Goal: Entertainment & Leisure: Consume media (video, audio)

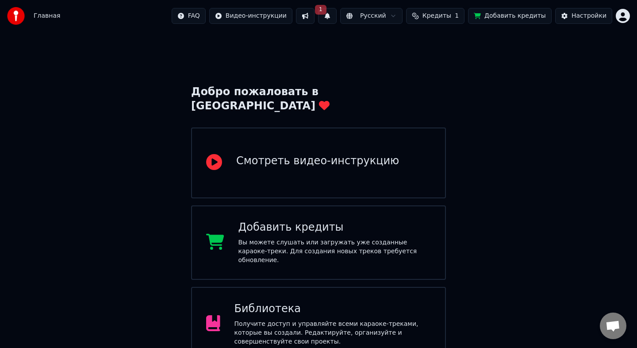
click at [331, 16] on button "1" at bounding box center [327, 16] width 19 height 16
click at [403, 47] on button "Обновить" at bounding box center [403, 44] width 46 height 16
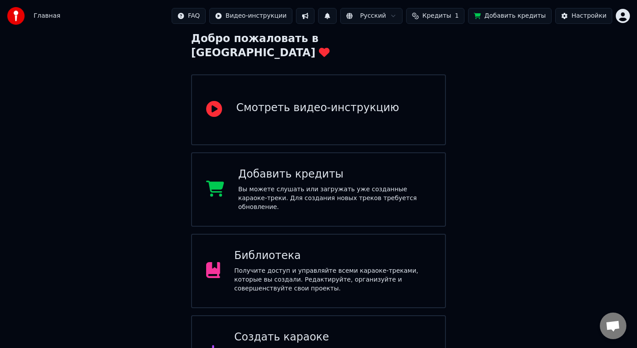
click at [268, 266] on div "Получите доступ и управляйте всеми караоке-треками, которые вы создали. Редакти…" at bounding box center [332, 279] width 197 height 27
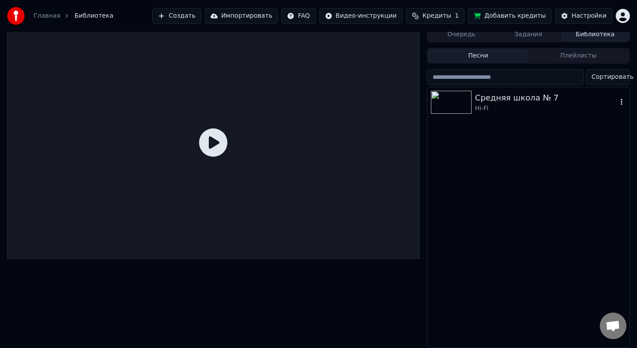
click at [465, 101] on img at bounding box center [451, 102] width 41 height 23
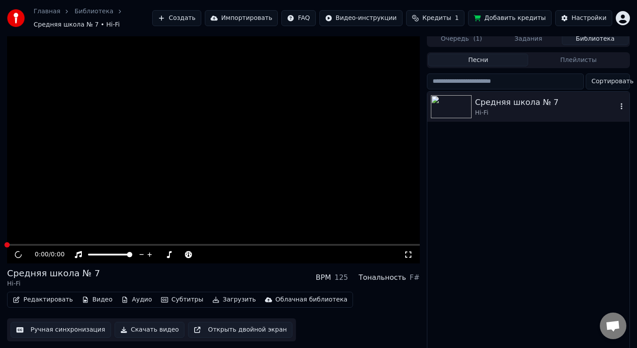
scroll to position [9, 0]
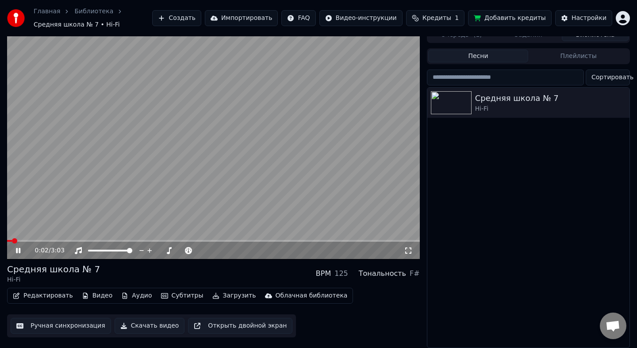
click at [22, 240] on span at bounding box center [213, 241] width 413 height 2
click at [42, 240] on span at bounding box center [213, 241] width 413 height 2
click at [90, 240] on span at bounding box center [213, 241] width 413 height 2
click at [17, 251] on icon at bounding box center [18, 250] width 4 height 5
click at [17, 251] on icon at bounding box center [17, 250] width 5 height 6
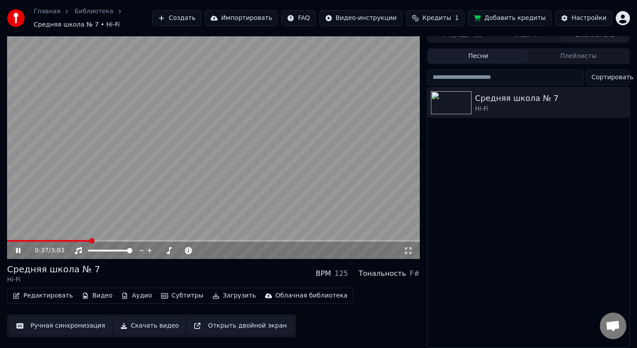
click at [119, 241] on div "0:37 / 3:03" at bounding box center [213, 250] width 413 height 18
click at [157, 189] on video at bounding box center [213, 143] width 413 height 232
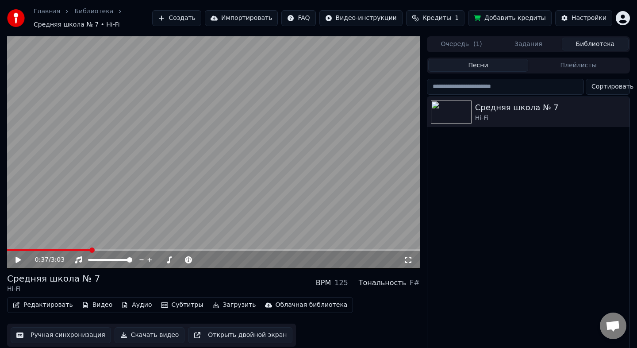
click at [523, 46] on button "Задания" at bounding box center [528, 44] width 67 height 13
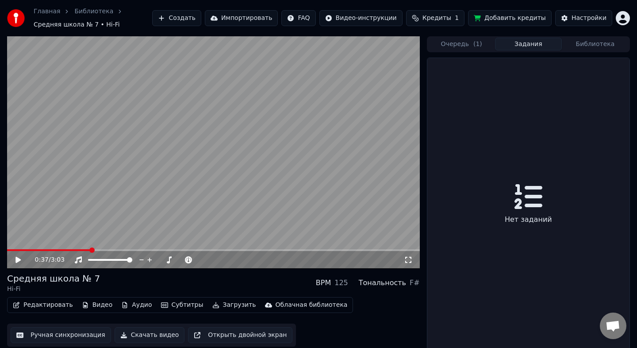
click at [471, 44] on button "Очередь ( 1 )" at bounding box center [461, 44] width 67 height 13
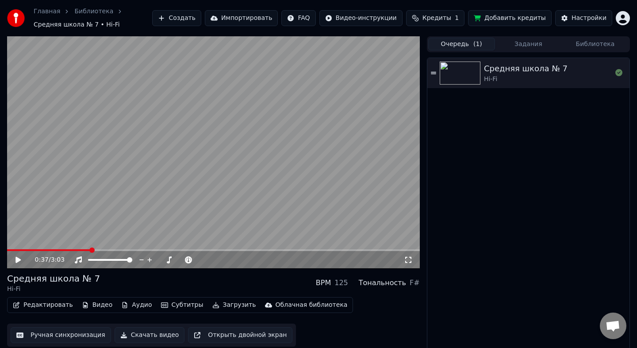
click at [589, 48] on button "Библиотека" at bounding box center [595, 44] width 67 height 13
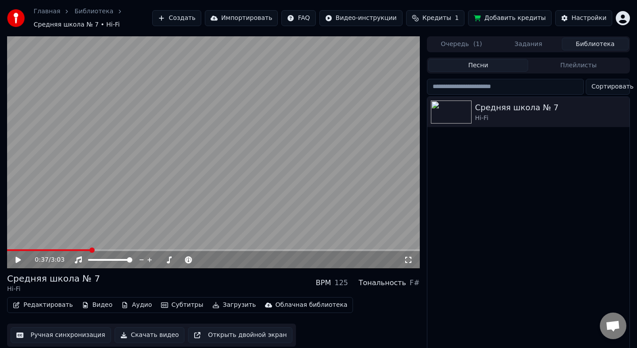
click at [589, 48] on button "Библиотека" at bounding box center [595, 44] width 67 height 13
click at [552, 66] on button "Плейлисты" at bounding box center [578, 65] width 100 height 13
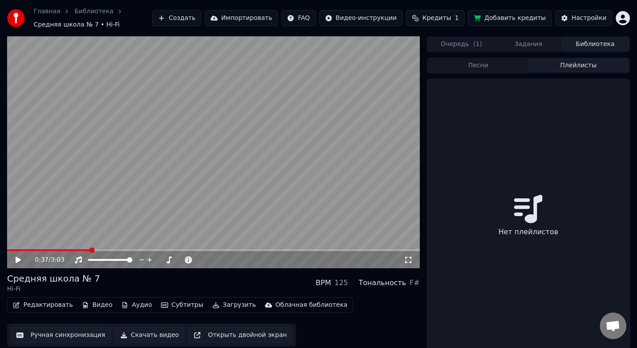
click at [480, 58] on div "Песни Плейлисты" at bounding box center [528, 65] width 203 height 16
click at [436, 17] on span "Кредиты" at bounding box center [436, 18] width 29 height 9
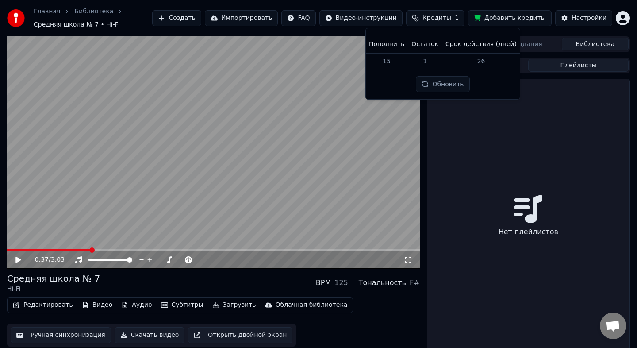
click at [436, 17] on span "Кредиты" at bounding box center [436, 18] width 29 height 9
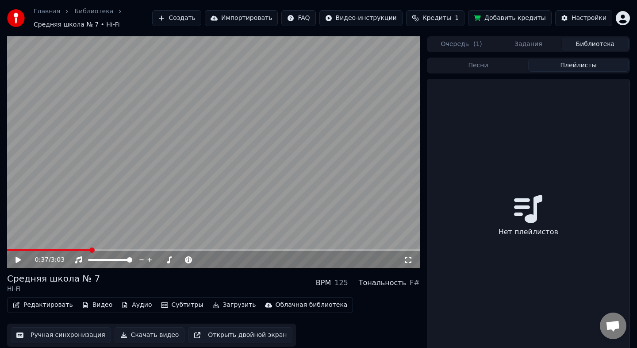
click at [613, 17] on div "Создать Импортировать FAQ Видео-инструкции Кредиты 1 Добавить кредиты Настройки" at bounding box center [391, 18] width 478 height 16
click at [621, 17] on html "Главная Библиотека Средняя школа № 7 • Hi-Fi Создать Импортировать FAQ Видео-ин…" at bounding box center [318, 174] width 637 height 348
